Goal: Task Accomplishment & Management: Manage account settings

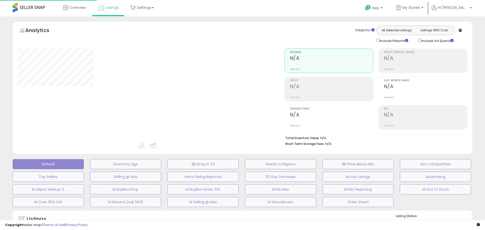
type input "**********"
select select "**"
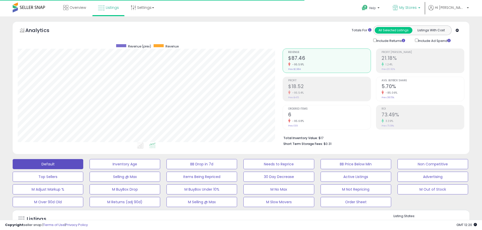
scroll to position [104, 265]
click at [416, 9] on span "My Stores" at bounding box center [407, 7] width 17 height 5
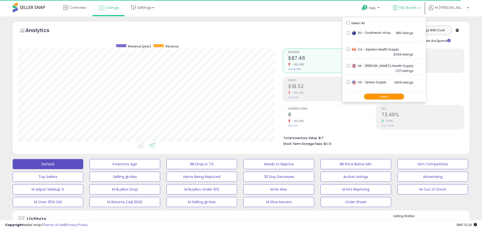
click at [399, 96] on button "Apply" at bounding box center [384, 97] width 40 height 6
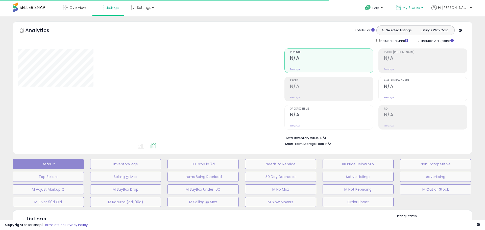
type input "**********"
select select "**"
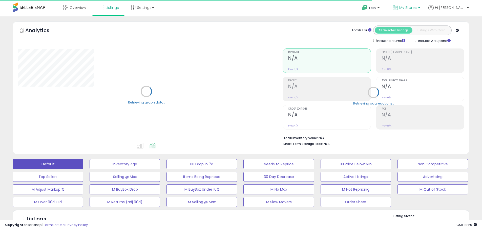
click at [416, 9] on span "My Stores" at bounding box center [407, 7] width 17 height 5
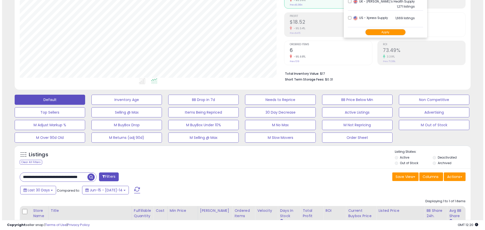
scroll to position [76, 0]
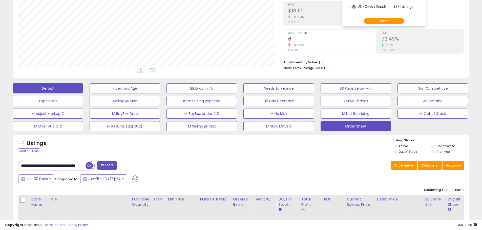
click at [160, 94] on button "Order Sheet" at bounding box center [124, 88] width 71 height 10
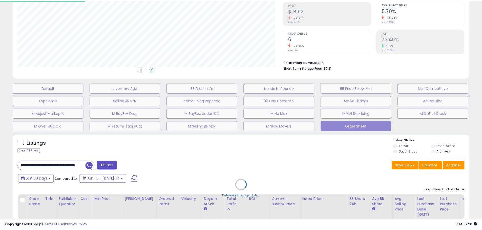
scroll to position [104, 267]
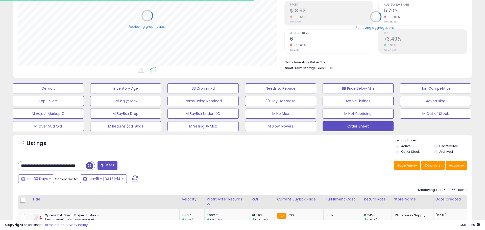
select select "**"
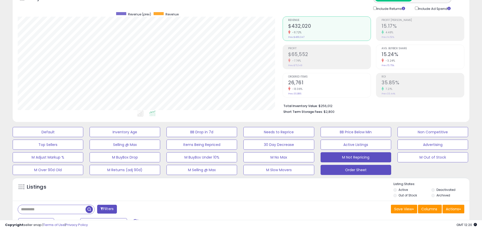
scroll to position [101, 0]
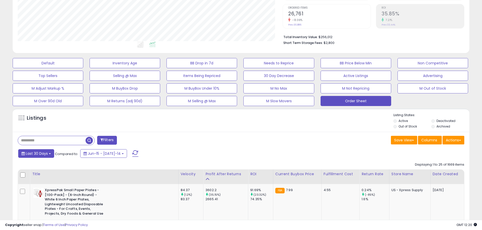
click at [46, 151] on span "Last 30 Days" at bounding box center [37, 153] width 22 height 5
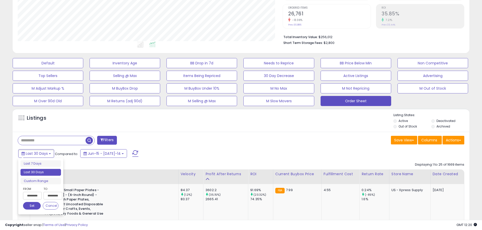
click at [34, 194] on input "**********" at bounding box center [32, 196] width 19 height 8
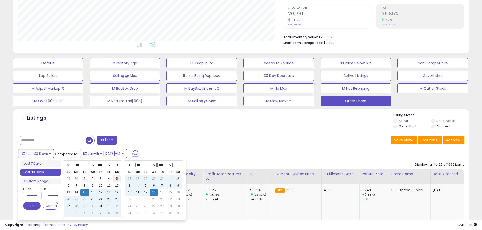
type input "**********"
click at [115, 179] on td "5" at bounding box center [117, 179] width 8 height 7
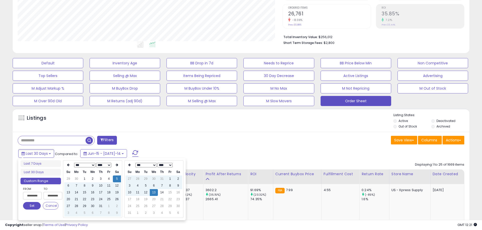
click at [164, 141] on div "Filters" at bounding box center [127, 141] width 227 height 10
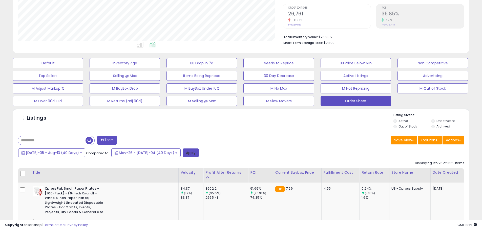
click at [183, 153] on button "Apply" at bounding box center [191, 153] width 16 height 9
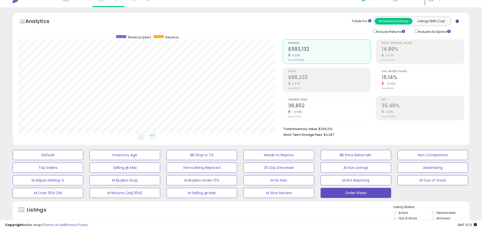
scroll to position [0, 0]
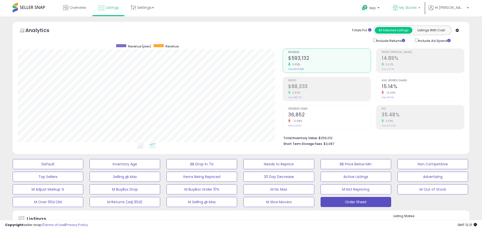
click at [420, 11] on p "My Stores" at bounding box center [406, 8] width 28 height 6
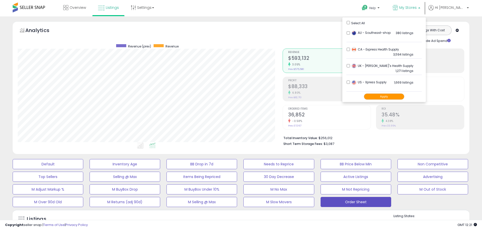
scroll to position [201, 0]
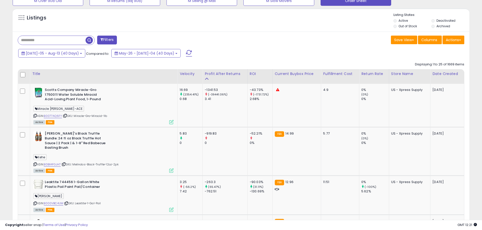
click at [466, 55] on div "Jul-05 - Aug-13 (40 Days) Compared to: May-26 - Jul-04 (40 Days)" at bounding box center [240, 53] width 454 height 11
click at [458, 42] on button "Actions" at bounding box center [453, 40] width 22 height 9
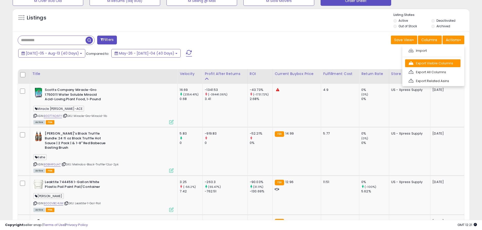
click at [445, 62] on link "Export Visible Columns" at bounding box center [432, 63] width 55 height 8
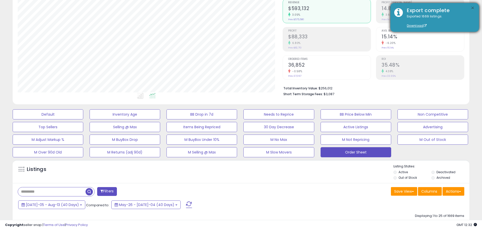
click at [473, 5] on button "×" at bounding box center [472, 8] width 4 height 6
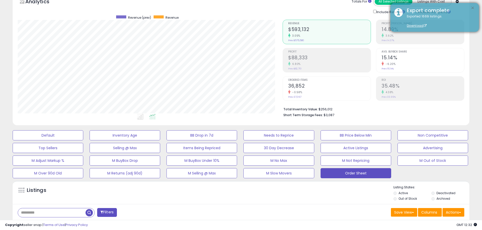
scroll to position [0, 0]
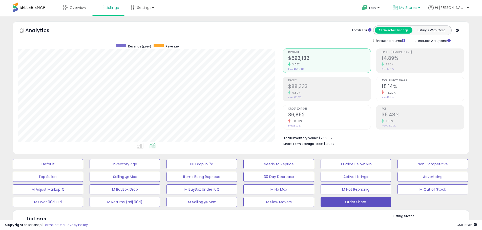
click at [416, 9] on span "My Stores" at bounding box center [407, 7] width 17 height 5
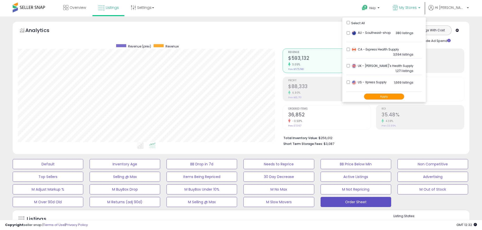
click at [402, 93] on div "Apply" at bounding box center [383, 97] width 75 height 10
click at [403, 94] on button "Apply" at bounding box center [384, 97] width 40 height 6
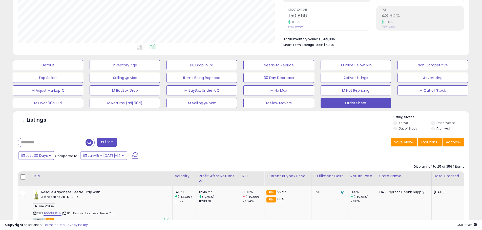
scroll to position [101, 0]
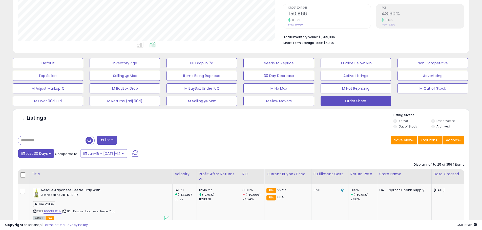
click at [30, 155] on span "Last 30 Days" at bounding box center [37, 153] width 22 height 5
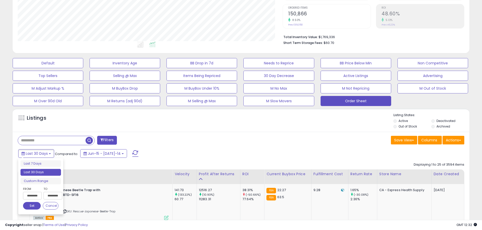
click at [32, 197] on input "**********" at bounding box center [32, 196] width 19 height 8
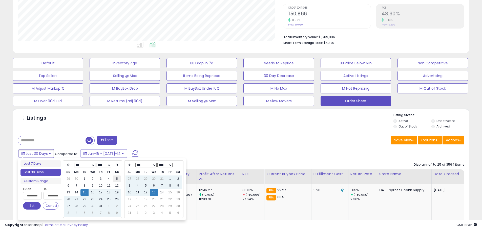
type input "**********"
click at [114, 181] on td "5" at bounding box center [117, 179] width 8 height 7
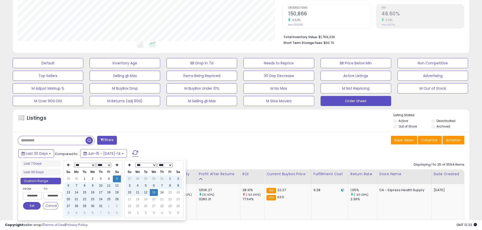
click at [169, 143] on div "Filters" at bounding box center [127, 141] width 227 height 10
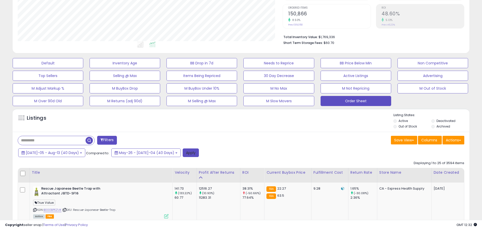
click at [183, 150] on button "Apply" at bounding box center [191, 153] width 16 height 9
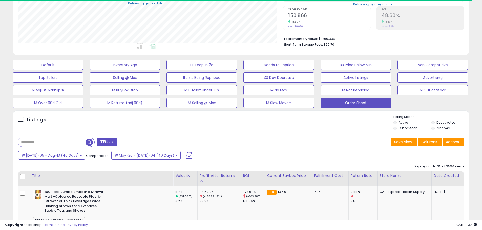
scroll to position [252709, 252548]
click at [456, 141] on button "Actions" at bounding box center [453, 142] width 22 height 9
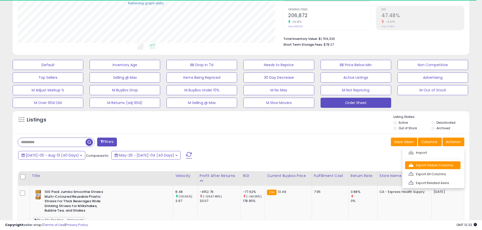
click at [442, 166] on link "Export Visible Columns" at bounding box center [432, 166] width 55 height 8
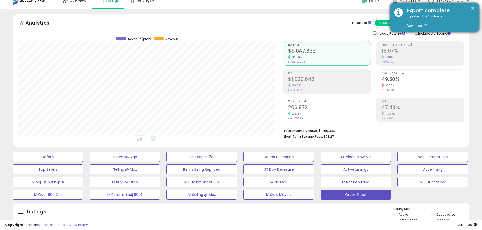
scroll to position [0, 0]
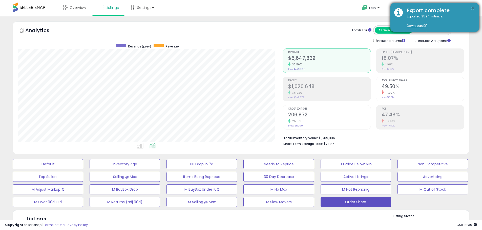
click at [473, 8] on button "×" at bounding box center [472, 8] width 4 height 6
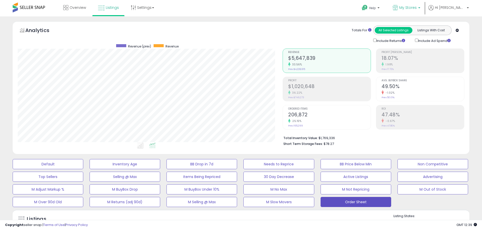
click at [416, 9] on span "My Stores" at bounding box center [407, 7] width 17 height 5
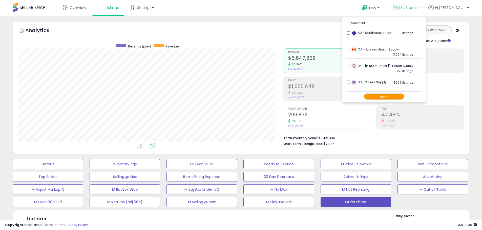
click at [364, 50] on li "CA - Express Health Supply 3,594 listings" at bounding box center [383, 51] width 75 height 16
click at [396, 95] on button "Apply" at bounding box center [384, 97] width 40 height 6
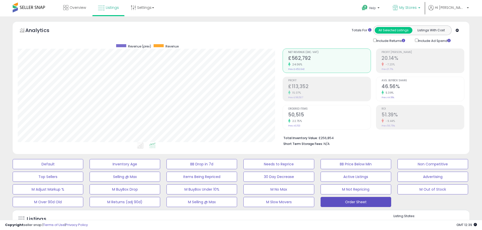
scroll to position [104, 265]
click at [416, 10] on span "My Stores" at bounding box center [407, 7] width 17 height 5
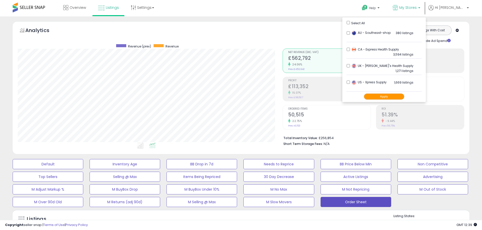
drag, startPoint x: 472, startPoint y: 46, endPoint x: 472, endPoint y: 73, distance: 27.3
click at [472, 73] on div "Analytics Totals For All Selected Listings Listings With Cost Include Returns I…" at bounding box center [241, 88] width 464 height 135
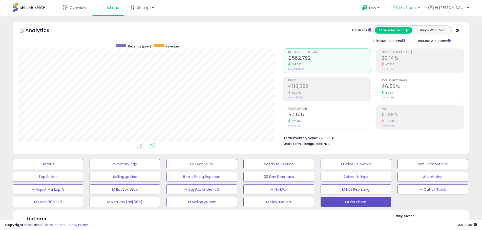
click at [416, 9] on span "My Stores" at bounding box center [407, 7] width 17 height 5
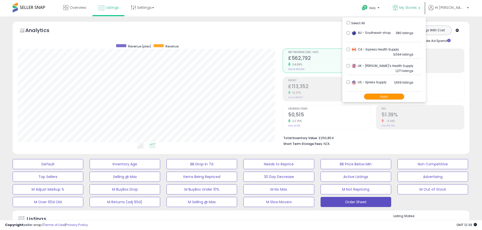
click at [404, 95] on button "Apply" at bounding box center [384, 97] width 40 height 6
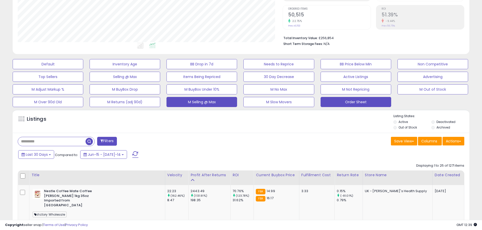
scroll to position [101, 0]
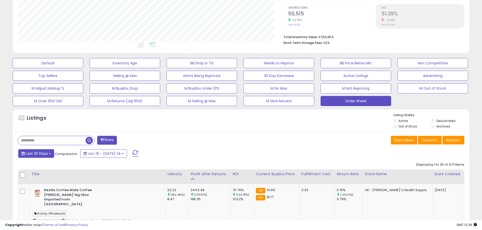
click at [40, 151] on button "Last 30 Days" at bounding box center [36, 153] width 36 height 9
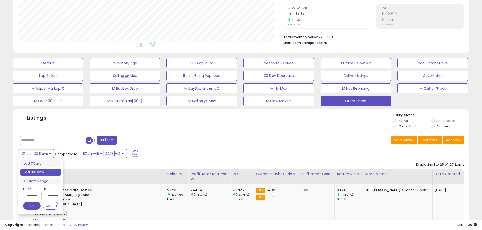
click at [35, 198] on input "**********" at bounding box center [32, 196] width 19 height 8
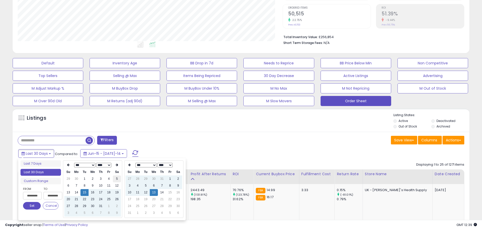
type input "**********"
click at [116, 179] on td "5" at bounding box center [117, 179] width 8 height 7
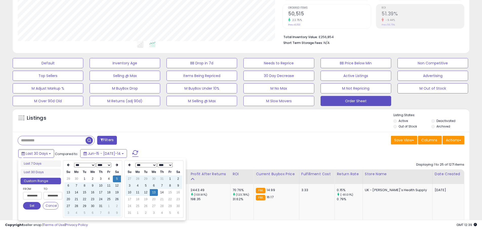
click at [178, 124] on div "Listings" at bounding box center [241, 121] width 456 height 17
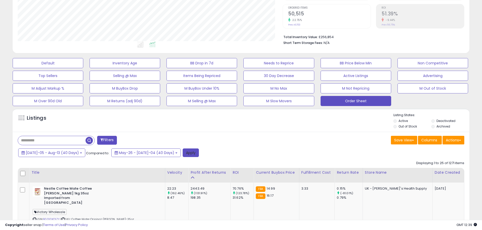
click at [183, 157] on button "Apply" at bounding box center [191, 153] width 16 height 9
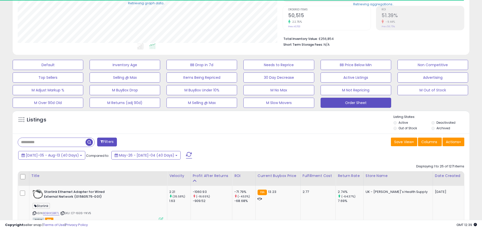
scroll to position [252709, 252548]
click at [458, 145] on button "Actions" at bounding box center [453, 142] width 22 height 9
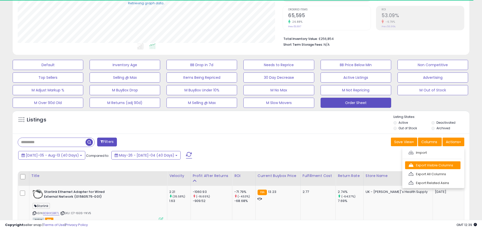
click at [447, 164] on link "Export Visible Columns" at bounding box center [432, 166] width 55 height 8
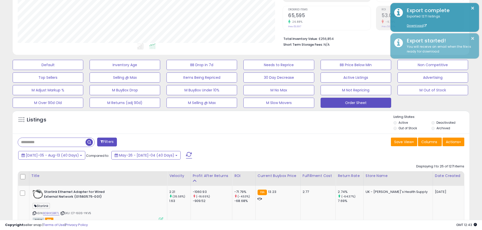
scroll to position [104, 265]
